Goal: Task Accomplishment & Management: Complete application form

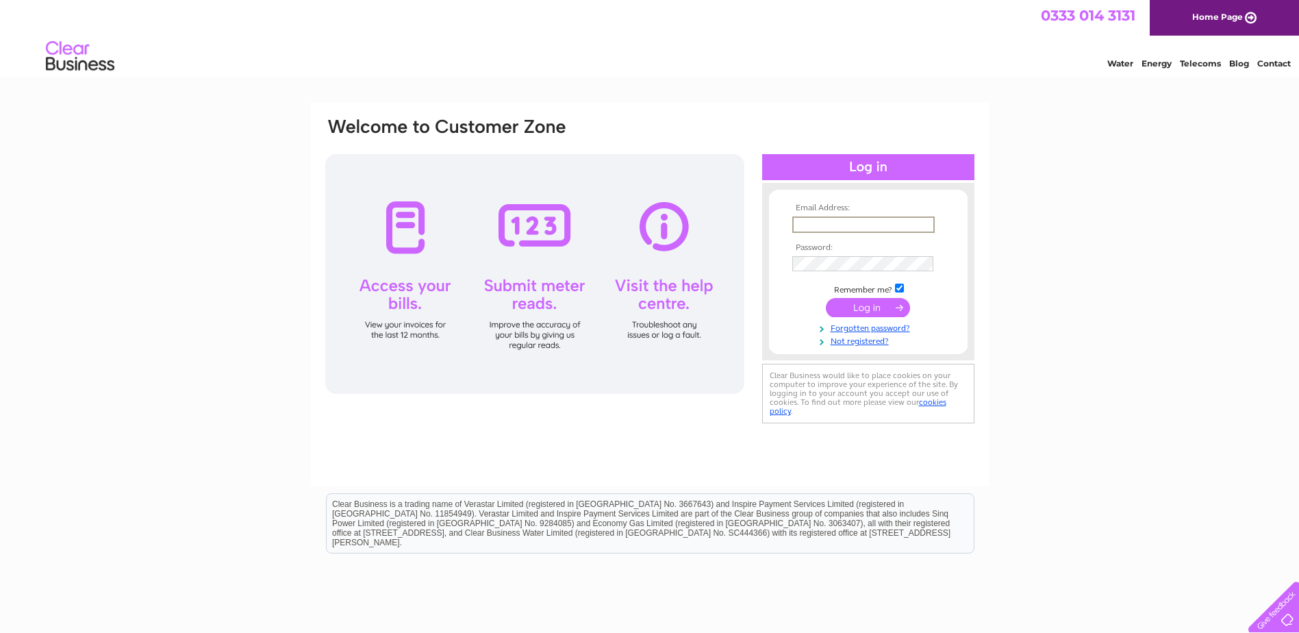
click at [864, 227] on input "text" at bounding box center [863, 224] width 142 height 16
type input "[DATE][PERSON_NAME][EMAIL_ADDRESS][DOMAIN_NAME]"
click at [826, 298] on input "submit" at bounding box center [868, 307] width 84 height 19
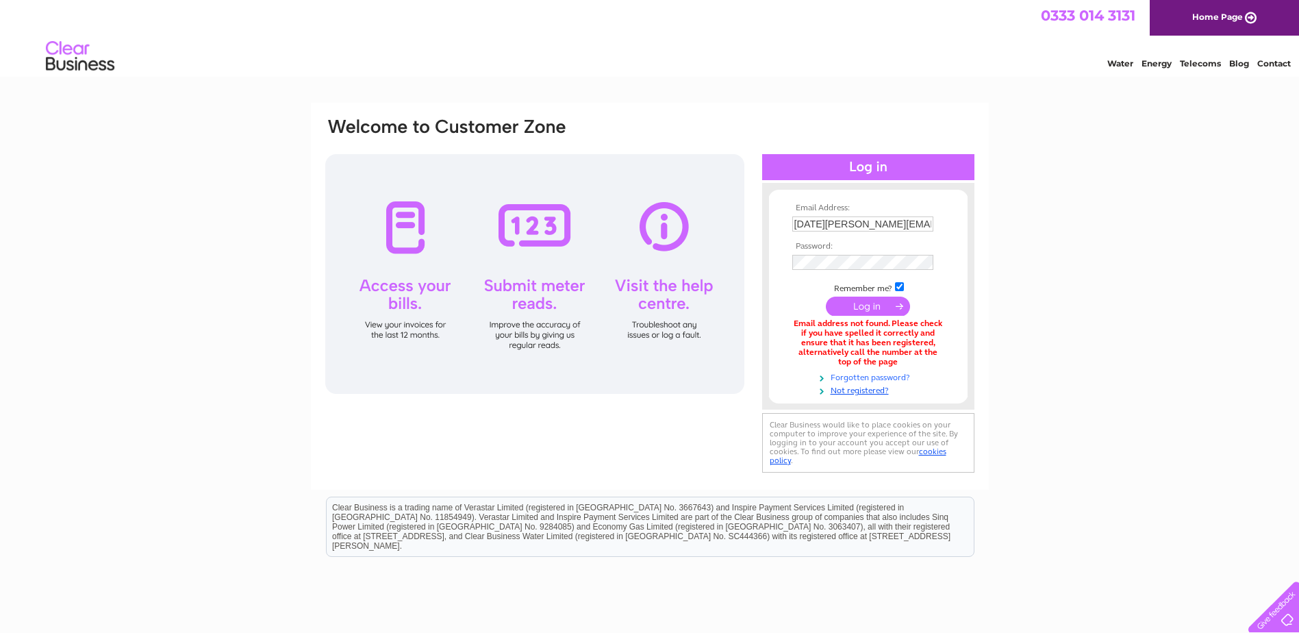
click at [861, 375] on link "Forgotten password?" at bounding box center [869, 376] width 155 height 13
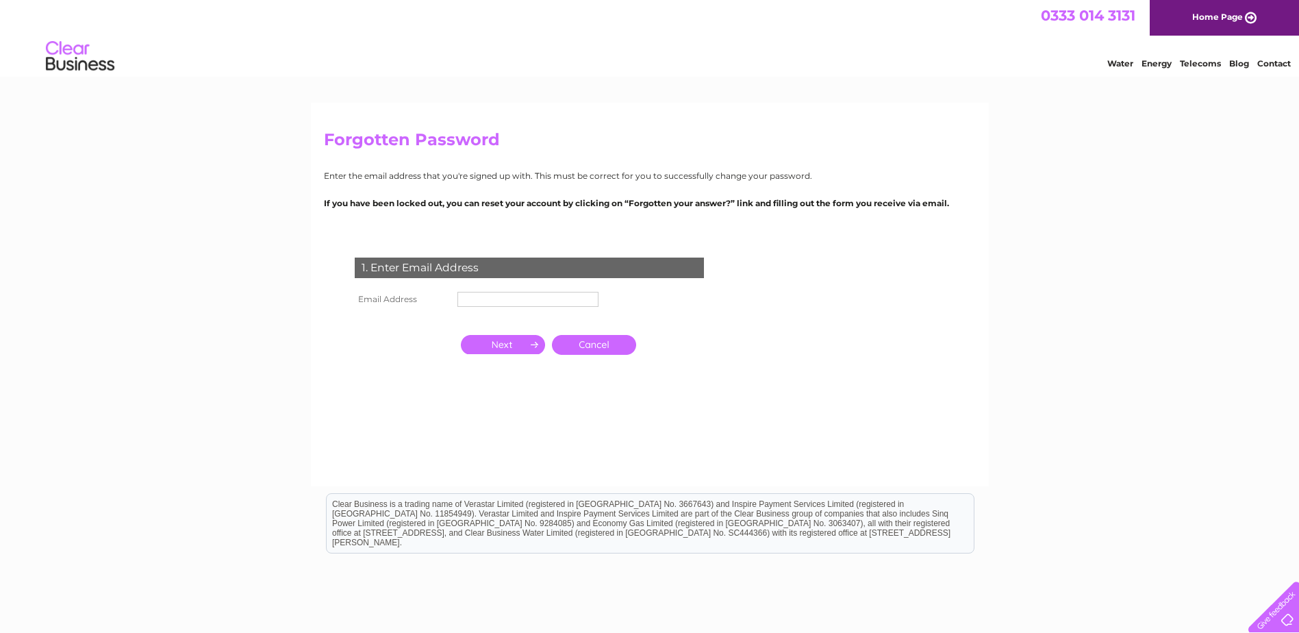
click at [517, 296] on input "text" at bounding box center [527, 299] width 141 height 15
type input "[DATE][PERSON_NAME][EMAIL_ADDRESS][DOMAIN_NAME]"
click at [523, 345] on input "button" at bounding box center [503, 345] width 84 height 19
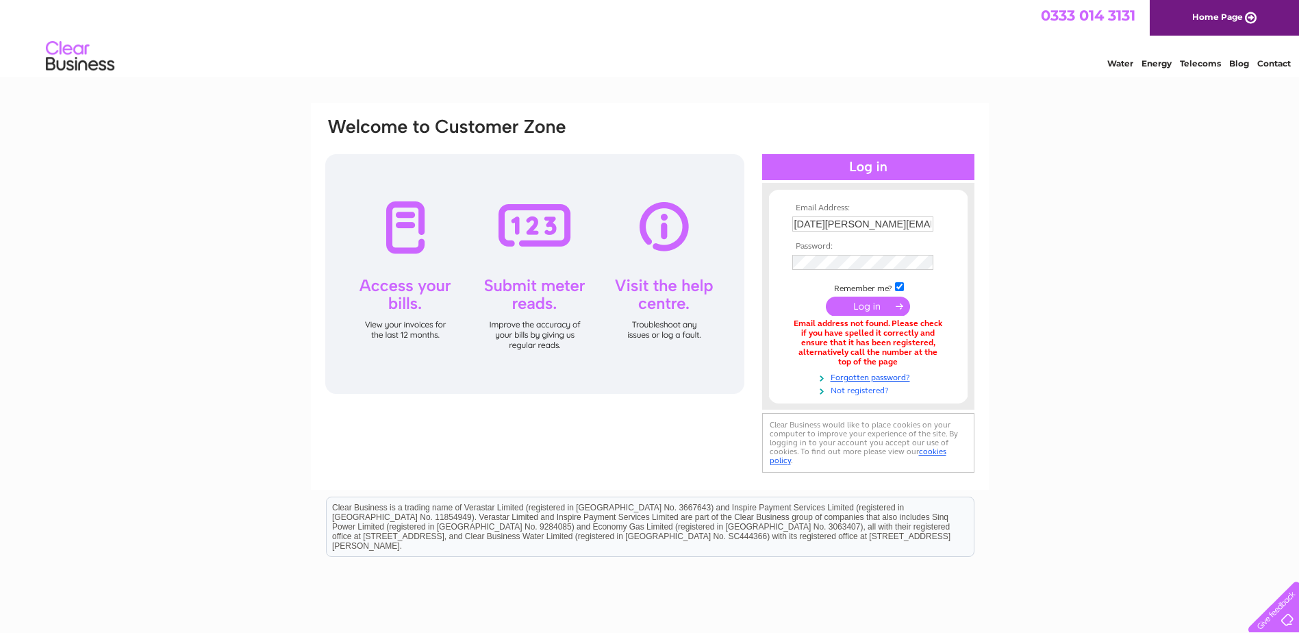
click at [870, 389] on link "Not registered?" at bounding box center [869, 389] width 155 height 13
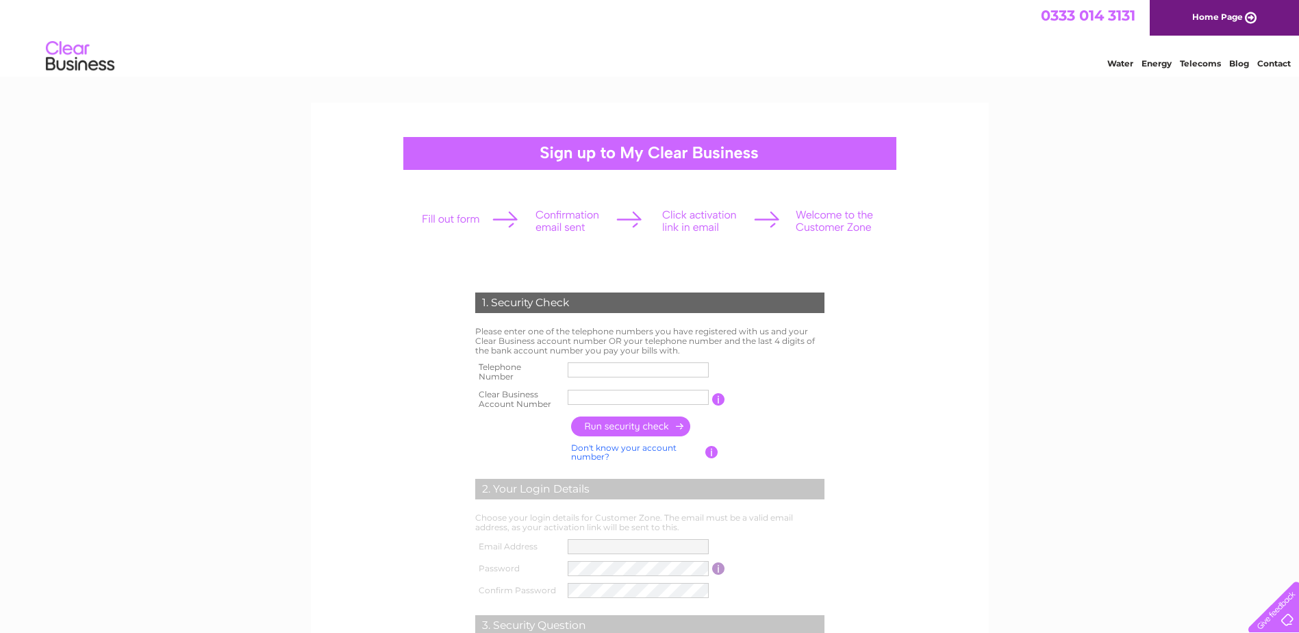
click at [676, 368] on input "text" at bounding box center [638, 369] width 141 height 15
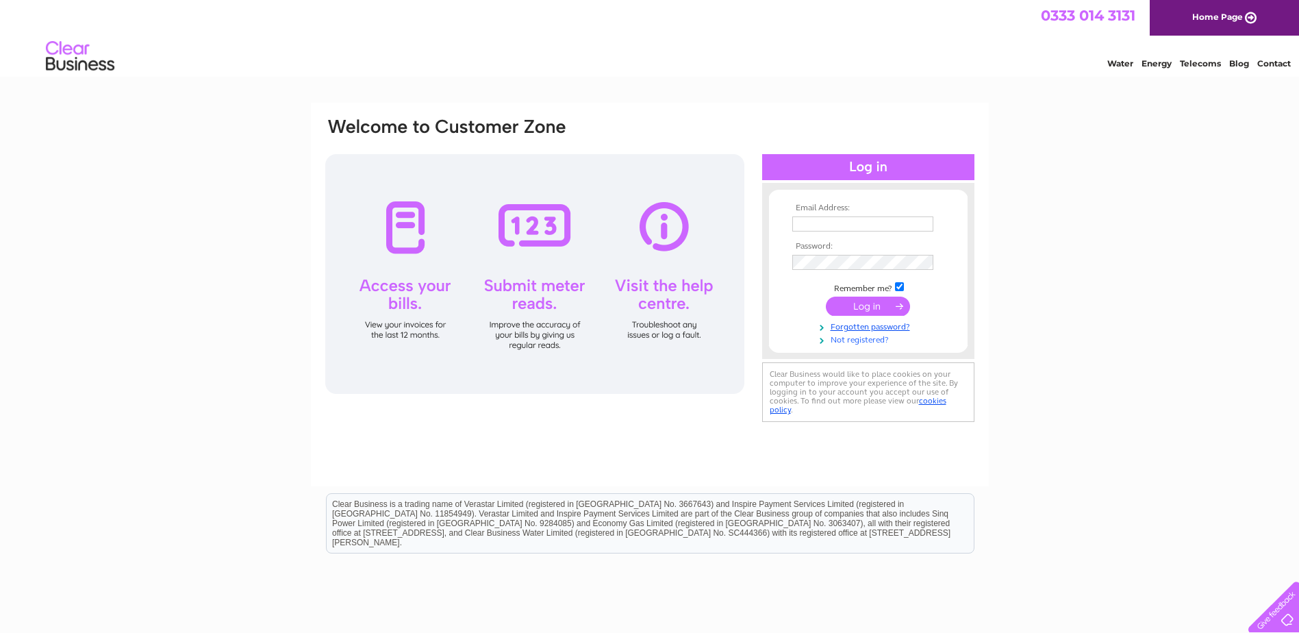
click at [865, 335] on link "Not registered?" at bounding box center [869, 338] width 155 height 13
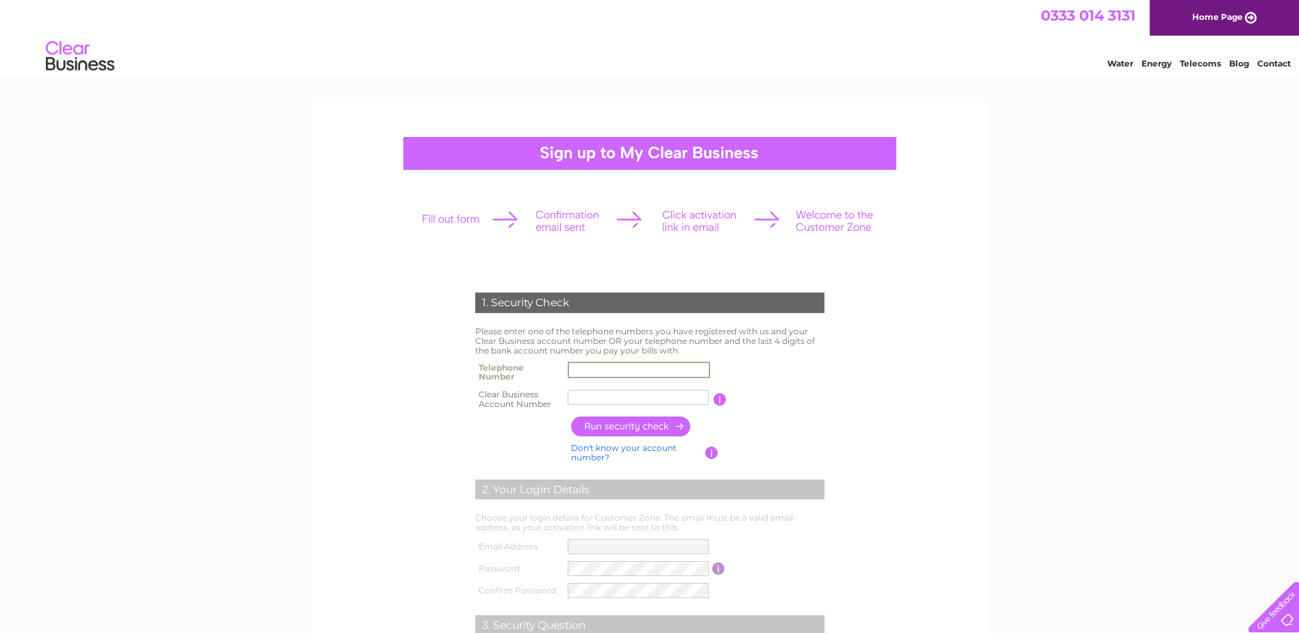
click at [623, 371] on input "text" at bounding box center [639, 369] width 142 height 16
type input "07466781175"
click at [625, 398] on input "text" at bounding box center [639, 397] width 142 height 16
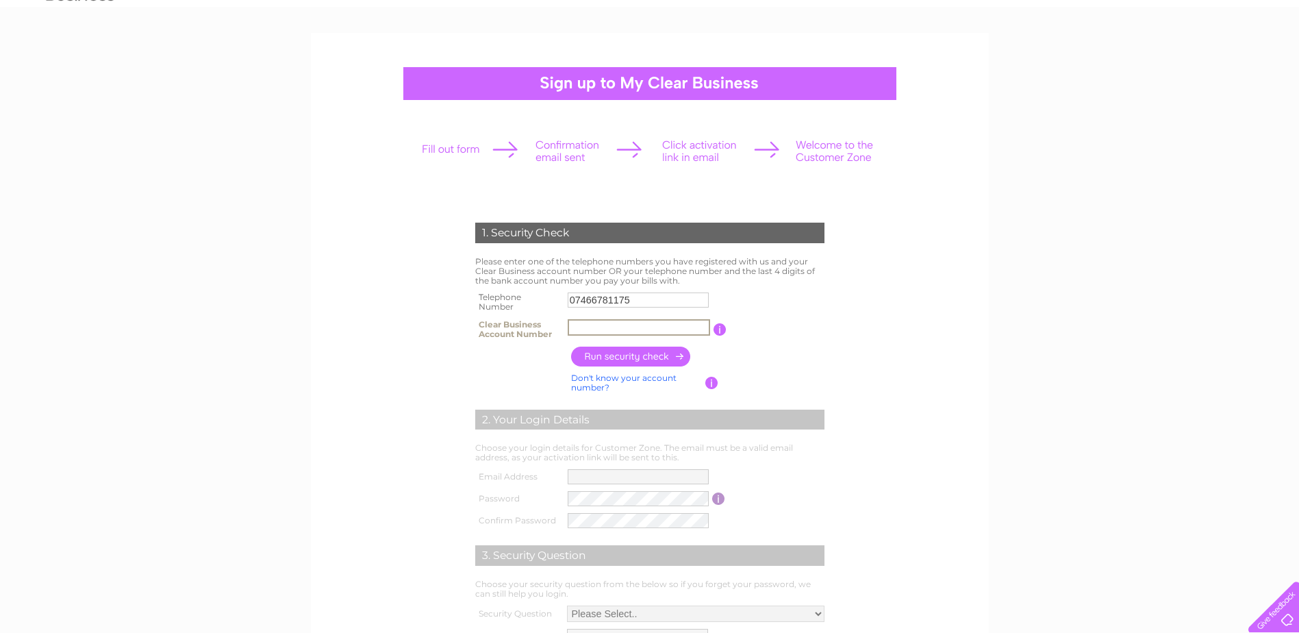
scroll to position [68, 0]
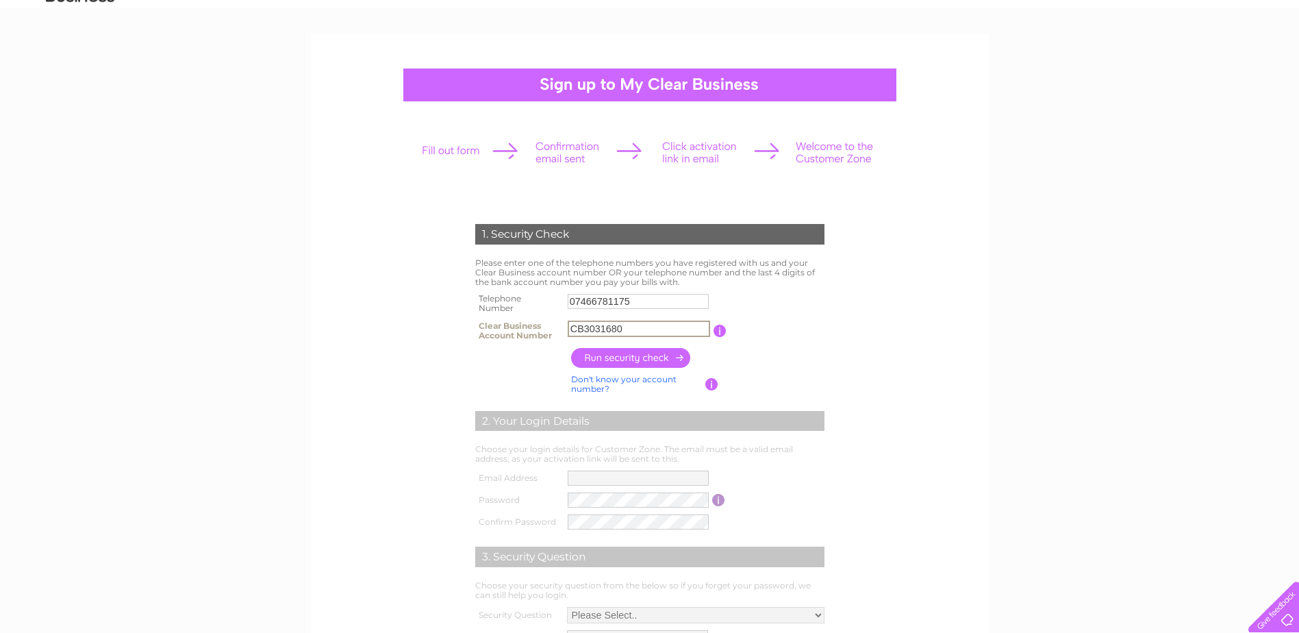
drag, startPoint x: 494, startPoint y: 334, endPoint x: 114, endPoint y: 334, distance: 380.7
click at [114, 334] on div "1. Security Check Please enter one of the telephone numbers you have registered…" at bounding box center [649, 495] width 1299 height 923
click at [678, 361] on input "button" at bounding box center [631, 358] width 120 height 20
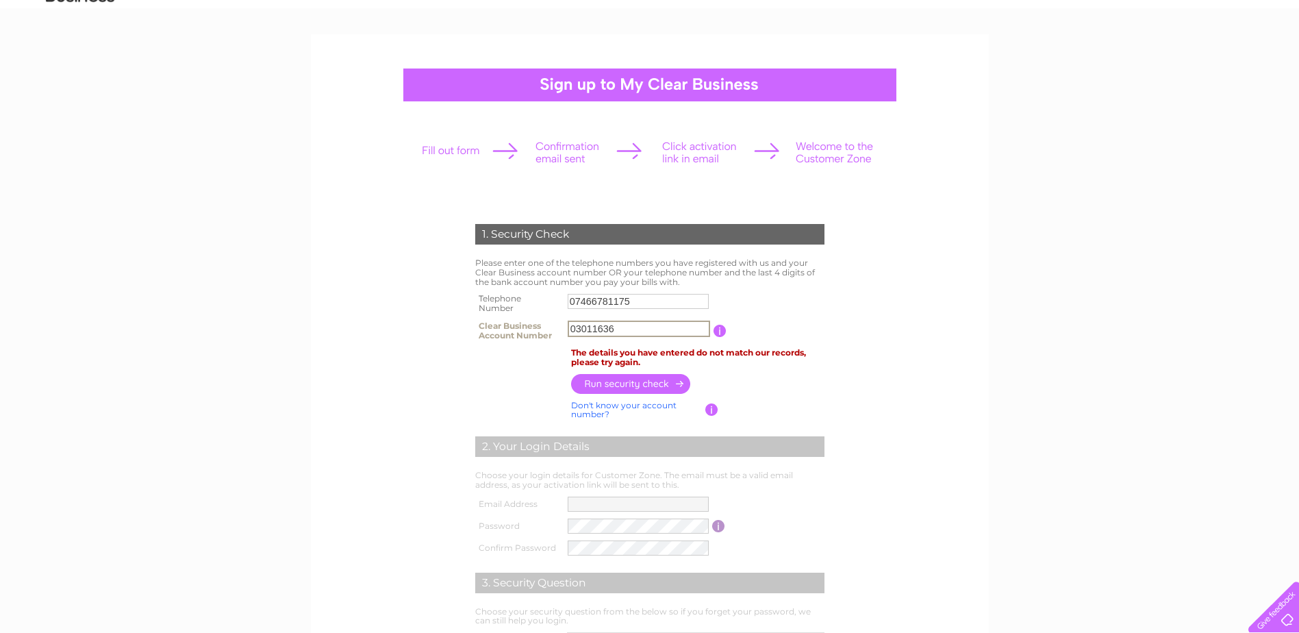
click at [667, 330] on input "03011636" at bounding box center [639, 328] width 142 height 16
click at [598, 327] on input "03011636" at bounding box center [639, 328] width 142 height 16
click at [633, 381] on input "button" at bounding box center [631, 384] width 120 height 20
click at [633, 382] on input "button" at bounding box center [631, 383] width 120 height 20
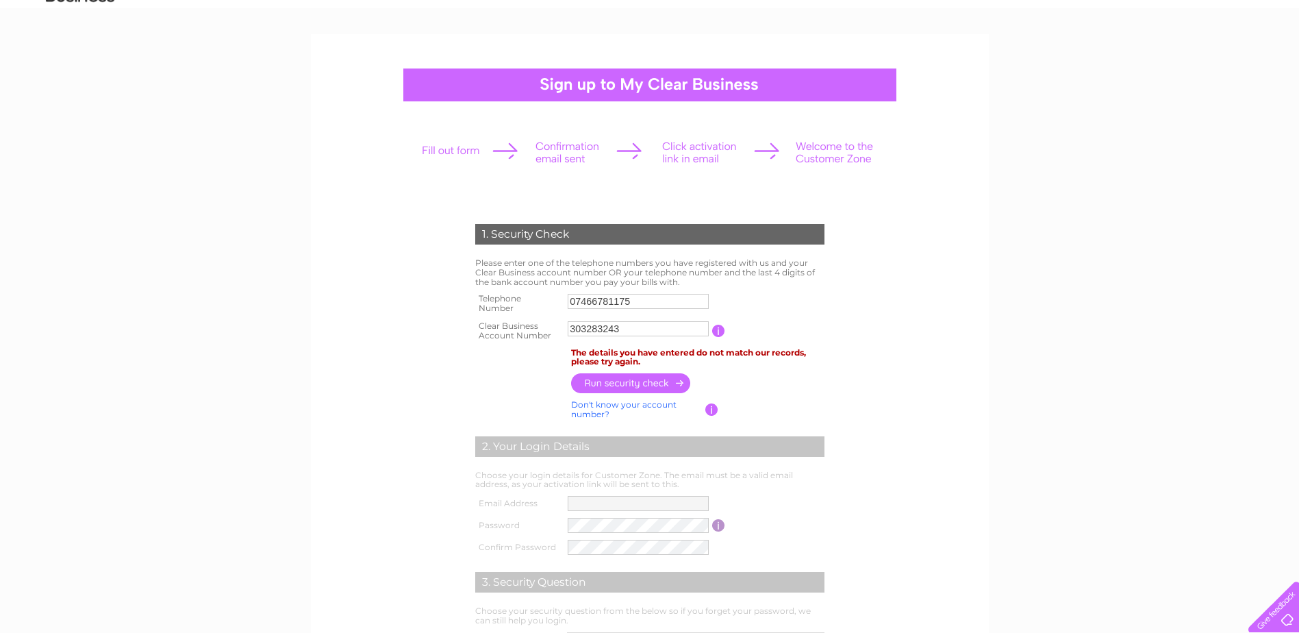
click at [622, 330] on input "303283243" at bounding box center [638, 328] width 141 height 15
type input "3"
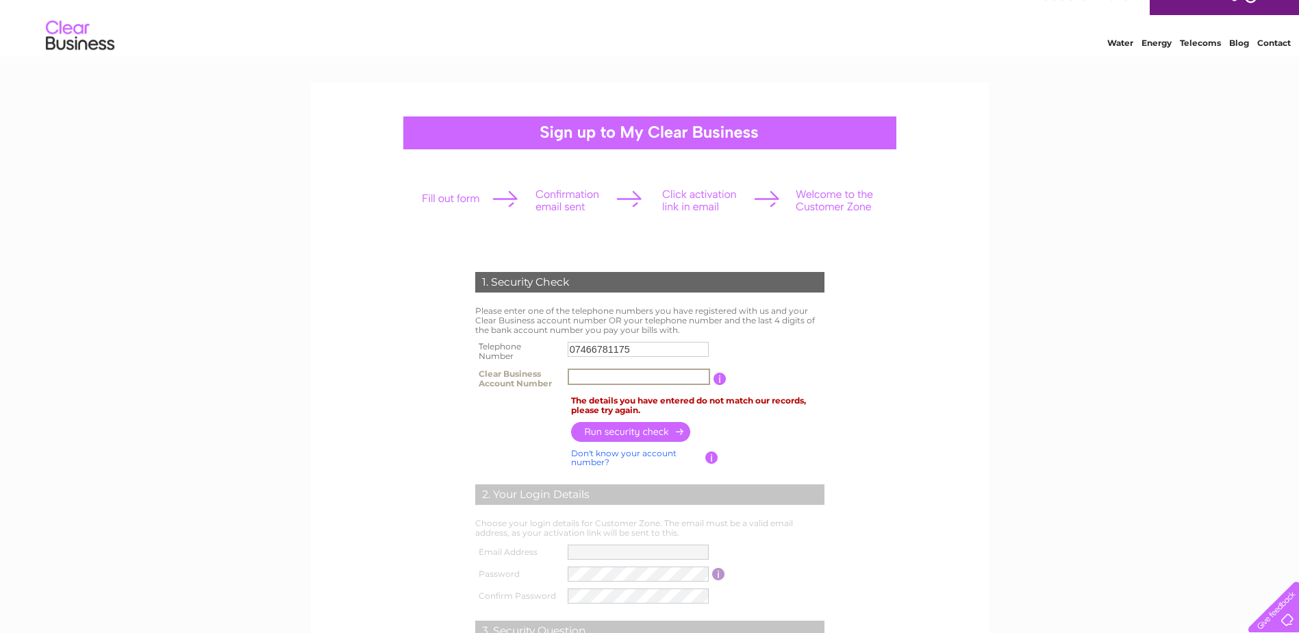
scroll to position [0, 0]
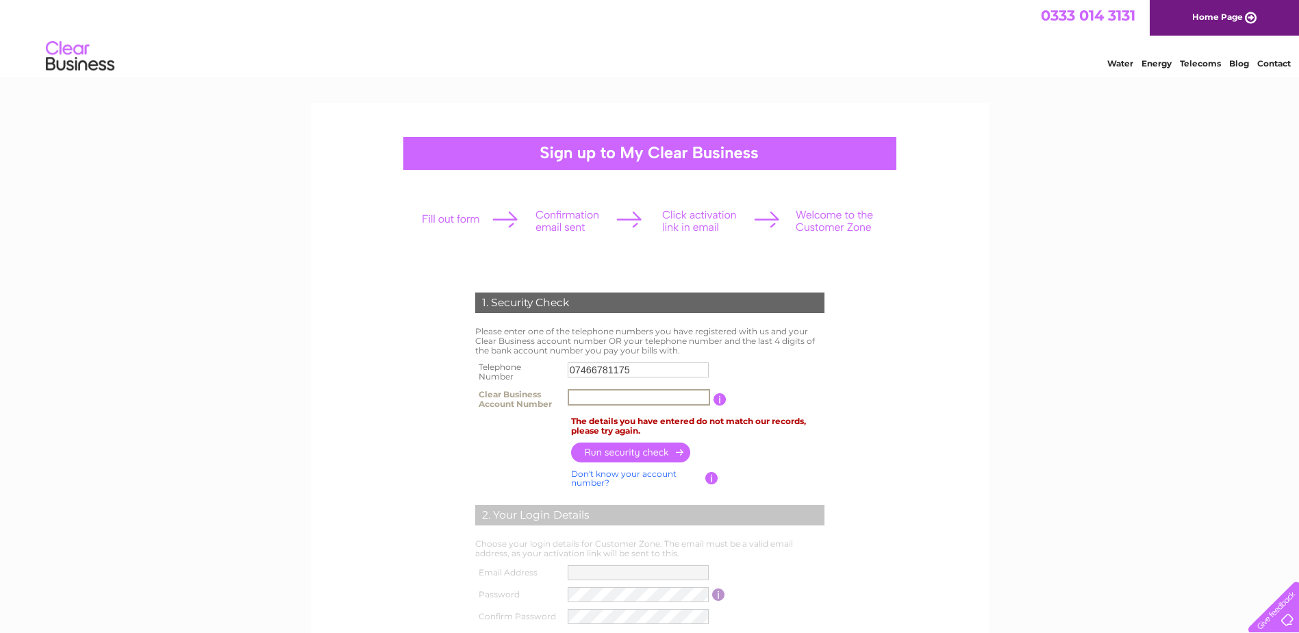
drag, startPoint x: 1236, startPoint y: 181, endPoint x: 1226, endPoint y: 173, distance: 12.7
click at [1236, 179] on div "1. Security Check Please enter one of the telephone numbers you have registered…" at bounding box center [649, 577] width 1299 height 948
